Goal: Navigation & Orientation: Find specific page/section

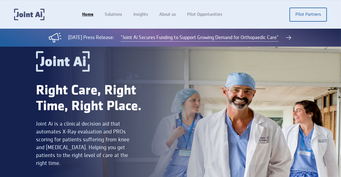
click at [33, 16] on img "home" at bounding box center [29, 15] width 30 height 12
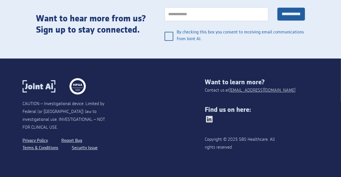
scroll to position [763, 0]
click at [32, 82] on img at bounding box center [39, 86] width 33 height 13
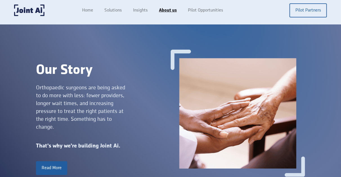
scroll to position [0, 0]
